Goal: Task Accomplishment & Management: Manage account settings

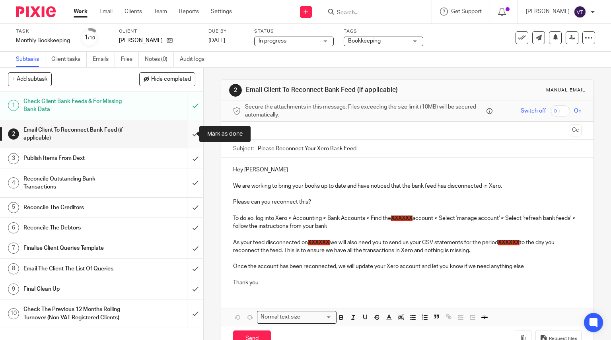
click at [189, 136] on input "submit" at bounding box center [101, 134] width 203 height 28
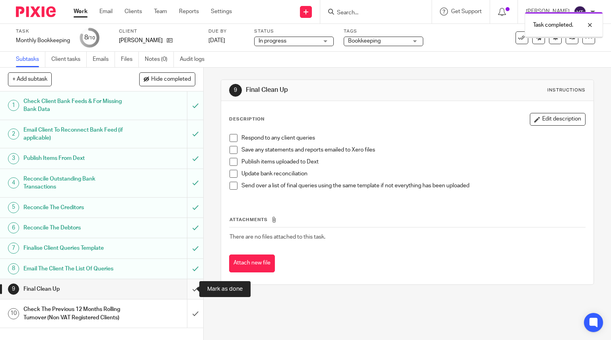
click at [186, 292] on input "submit" at bounding box center [101, 289] width 203 height 20
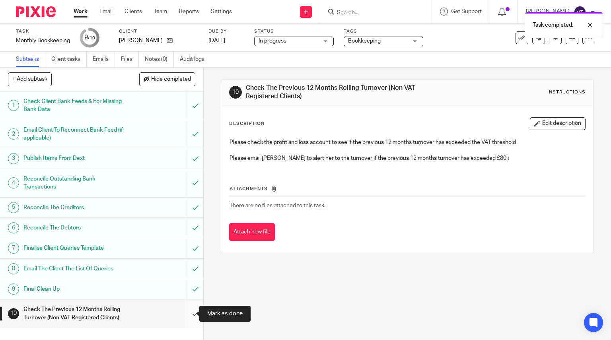
click at [190, 313] on input "submit" at bounding box center [101, 313] width 203 height 28
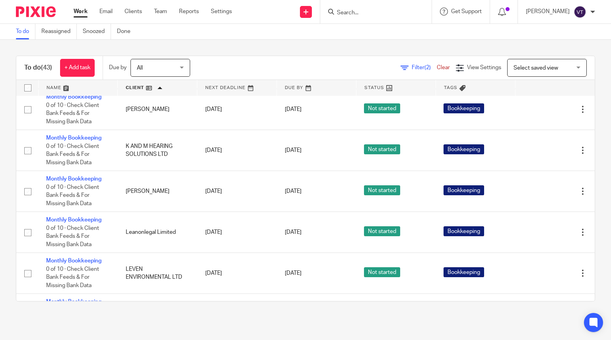
scroll to position [683, 0]
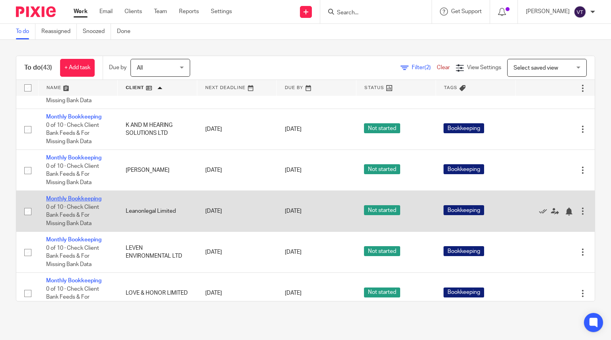
click at [80, 199] on link "Monthly Bookkeeping" at bounding box center [73, 199] width 55 height 6
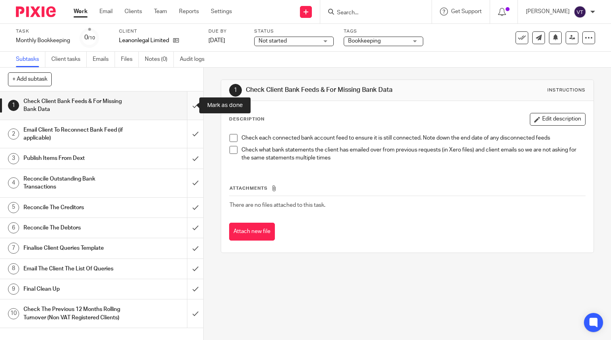
click at [188, 110] on input "submit" at bounding box center [101, 105] width 203 height 28
click at [353, 14] on input "Search" at bounding box center [372, 13] width 72 height 7
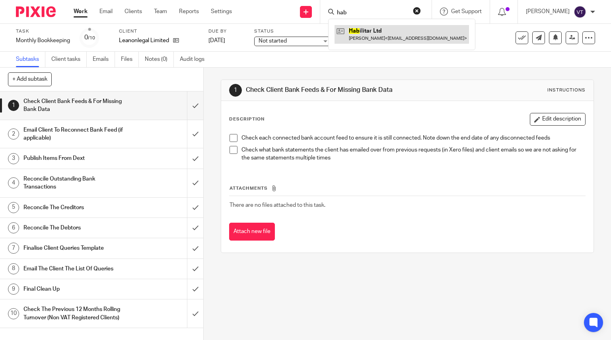
type input "hab"
click at [402, 32] on link at bounding box center [401, 34] width 134 height 18
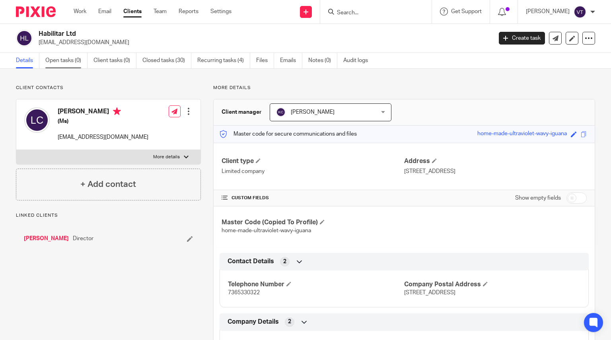
click at [64, 60] on link "Open tasks (0)" at bounding box center [66, 61] width 42 height 16
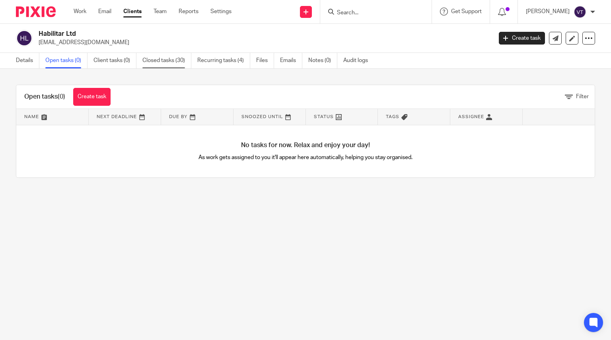
click at [161, 59] on link "Closed tasks (30)" at bounding box center [166, 61] width 49 height 16
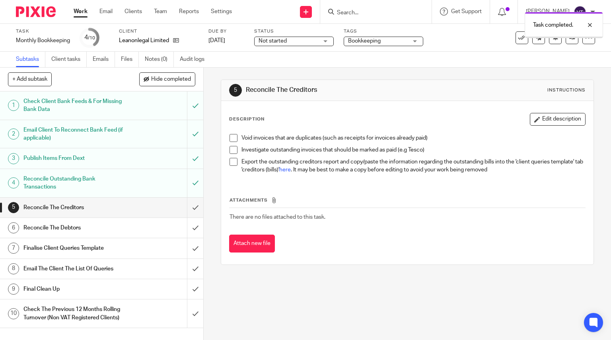
click at [188, 209] on input "submit" at bounding box center [101, 208] width 203 height 20
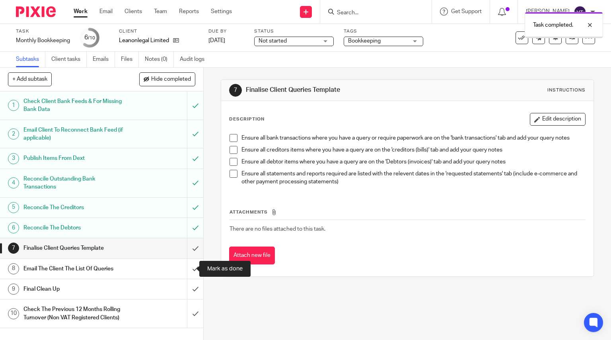
click at [187, 276] on input "submit" at bounding box center [101, 269] width 203 height 20
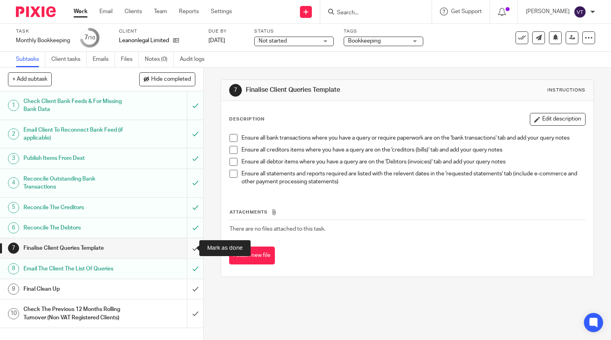
click at [190, 248] on input "submit" at bounding box center [101, 248] width 203 height 20
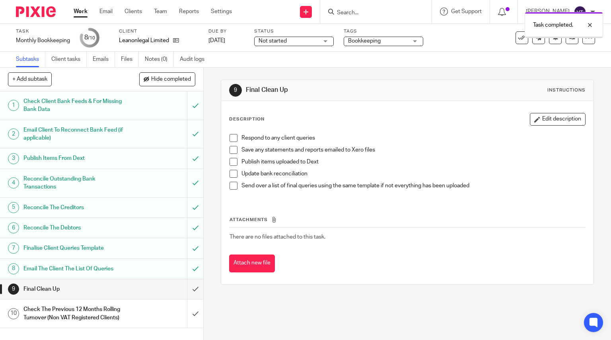
click at [191, 287] on input "submit" at bounding box center [101, 289] width 203 height 20
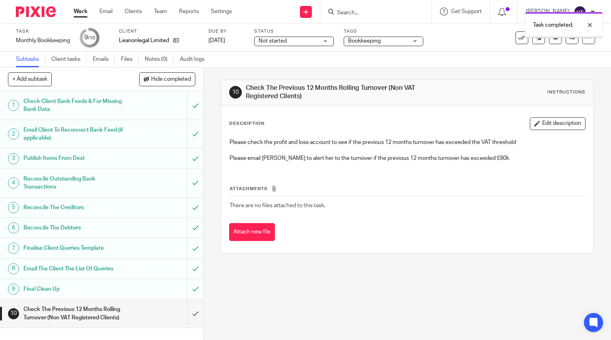
click at [188, 312] on input "submit" at bounding box center [101, 313] width 203 height 28
